Goal: Transaction & Acquisition: Purchase product/service

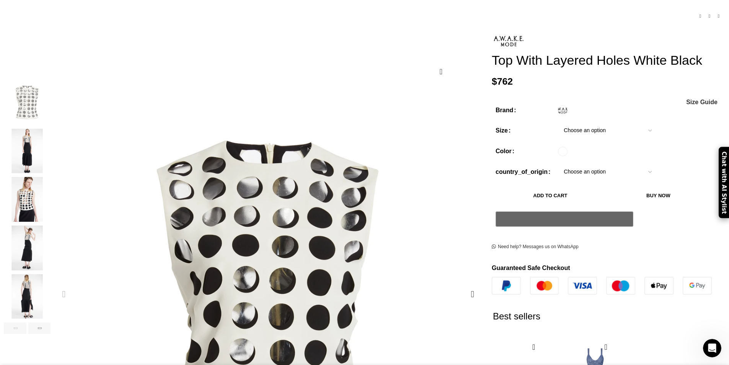
scroll to position [0, 322]
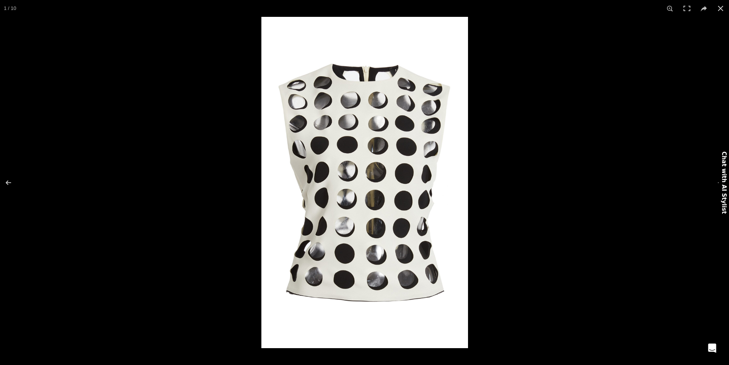
click at [322, 122] on img at bounding box center [364, 182] width 207 height 331
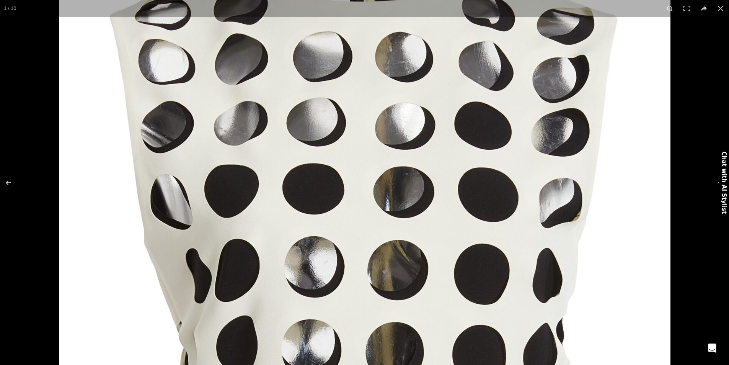
click at [331, 163] on img at bounding box center [364, 300] width 611 height 979
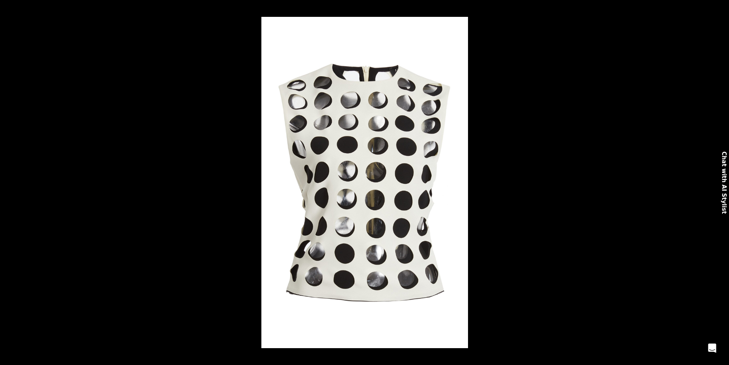
scroll to position [0, 805]
click at [722, 9] on button at bounding box center [720, 8] width 17 height 17
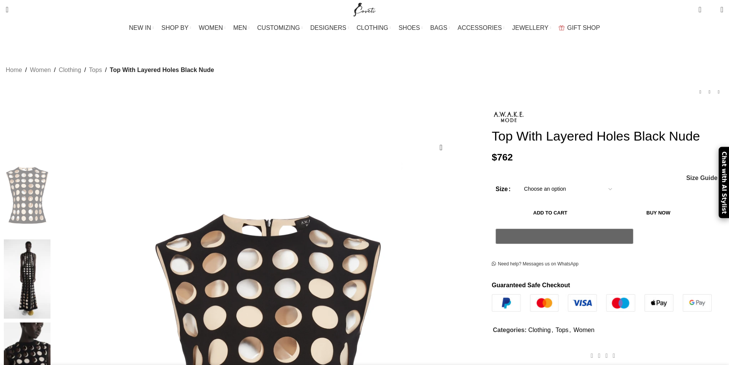
scroll to position [77, 0]
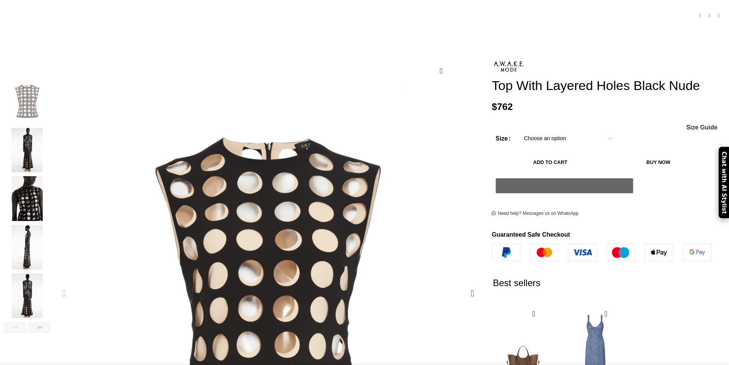
click at [304, 189] on img "1 / 10" at bounding box center [192, 225] width 611 height 979
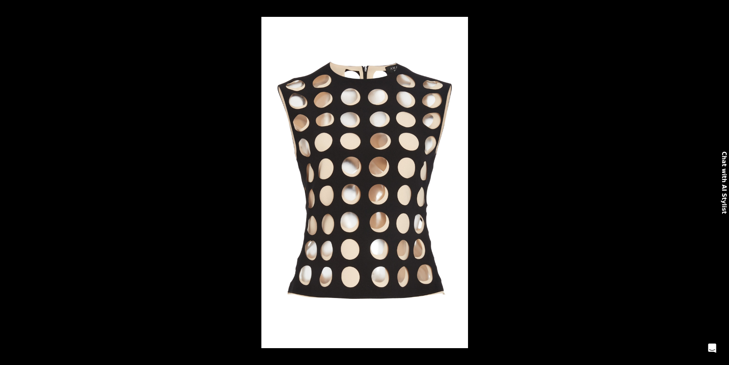
scroll to position [0, 966]
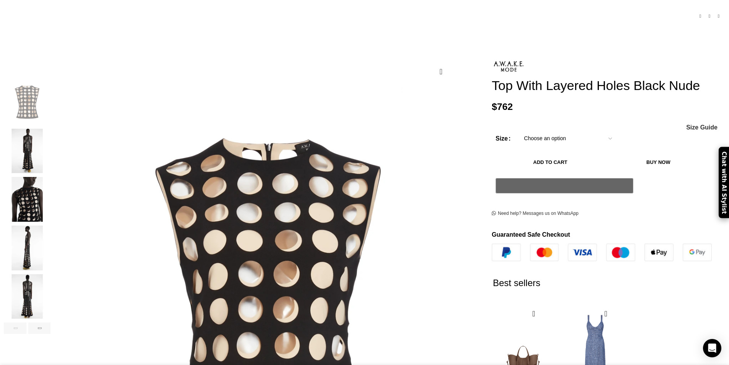
click at [50, 241] on img "4 / 10" at bounding box center [27, 247] width 47 height 45
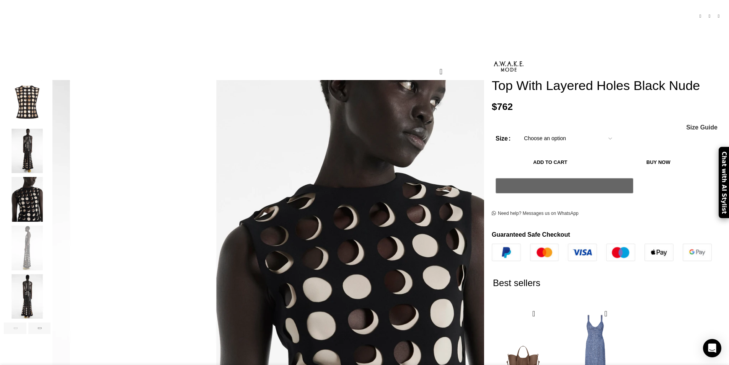
click at [50, 282] on img "5 / 10" at bounding box center [27, 296] width 47 height 45
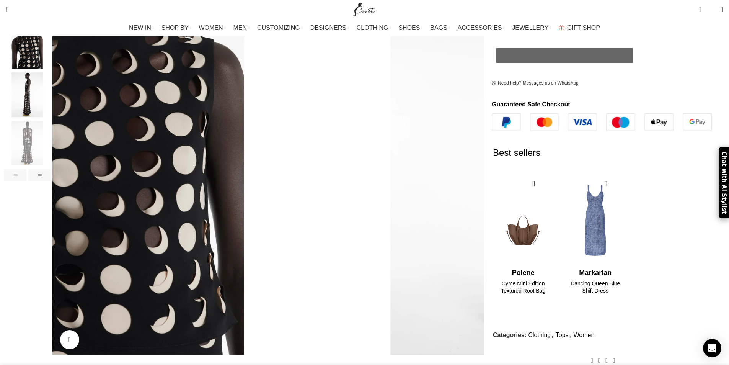
scroll to position [0, 1127]
click at [51, 169] on div "Next slide" at bounding box center [39, 174] width 23 height 11
click at [50, 137] on img "6 / 10" at bounding box center [27, 143] width 47 height 45
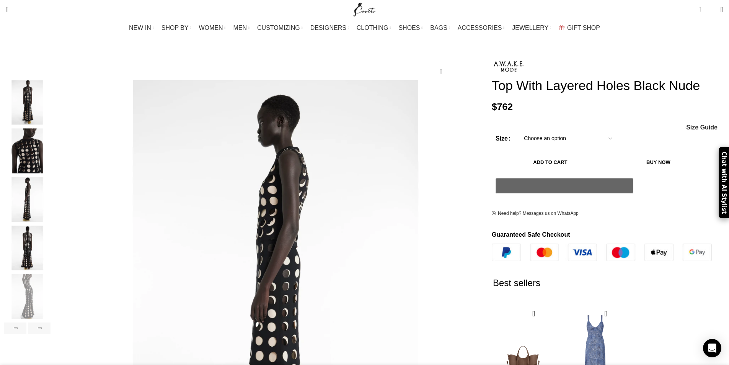
scroll to position [0, 1208]
click at [50, 90] on img "2 / 10" at bounding box center [27, 102] width 47 height 45
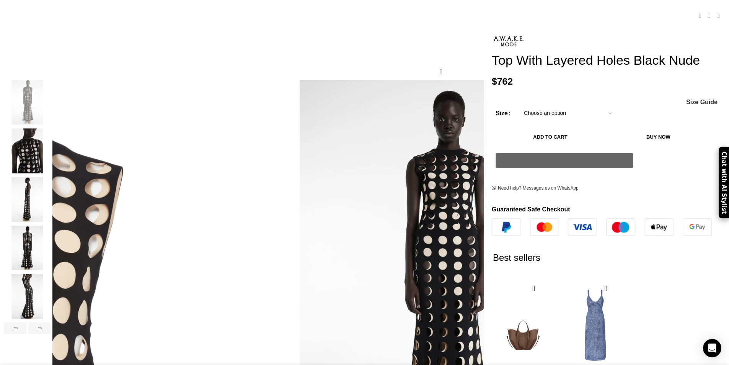
scroll to position [0, 0]
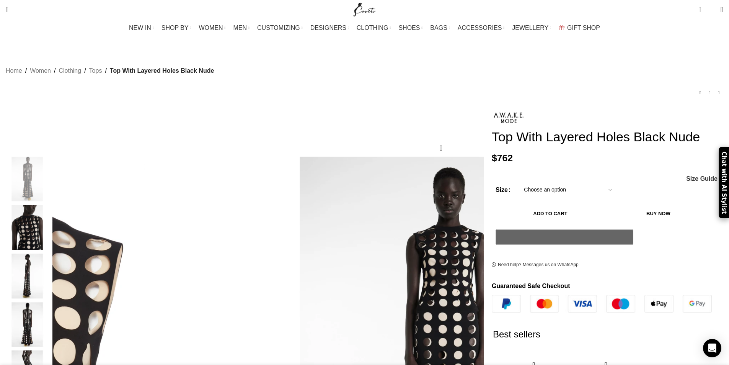
click at [50, 218] on img "3 / 10" at bounding box center [27, 227] width 47 height 45
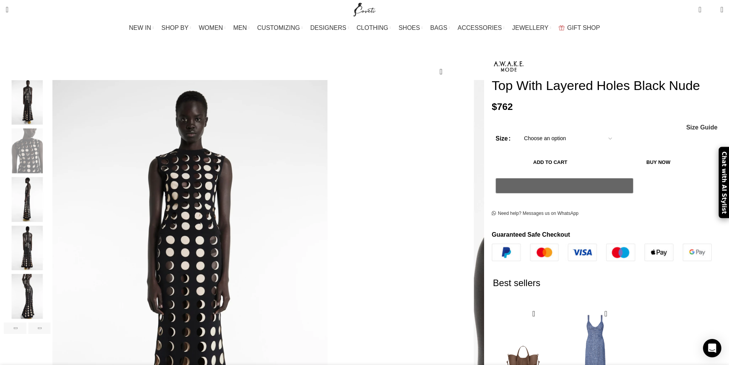
scroll to position [0, 1288]
